Goal: Find specific page/section: Find specific page/section

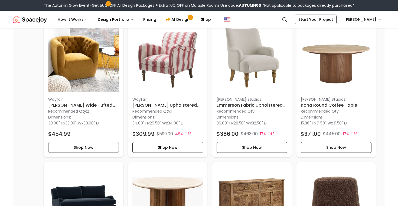
click at [21, 19] on img "Spacejoy" at bounding box center [30, 19] width 34 height 11
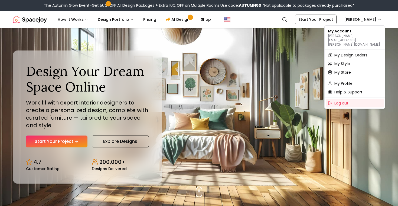
click at [352, 52] on span "My Design Orders" at bounding box center [350, 54] width 33 height 5
